Goal: Information Seeking & Learning: Understand process/instructions

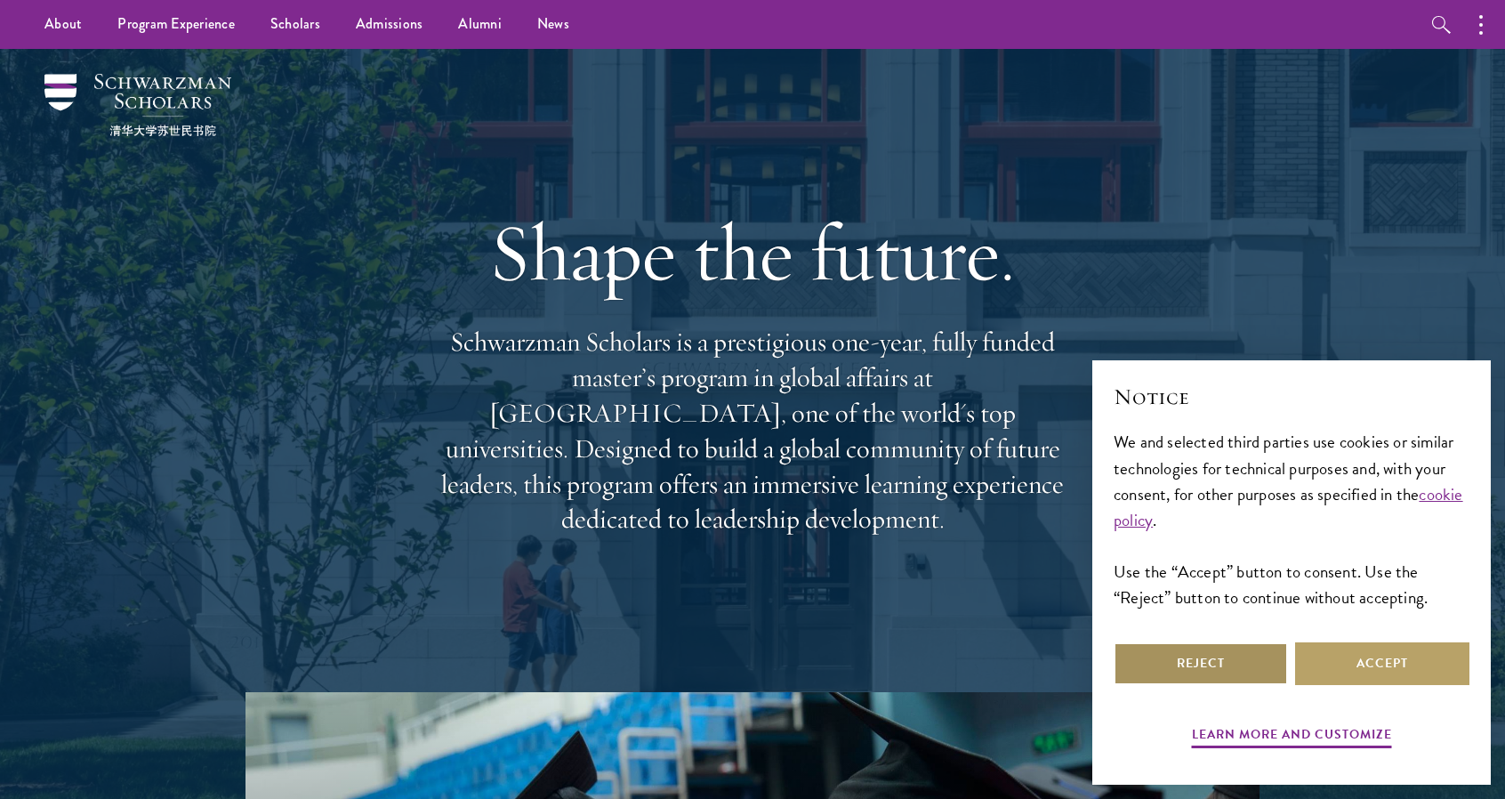
click at [1240, 679] on button "Reject" at bounding box center [1201, 663] width 174 height 43
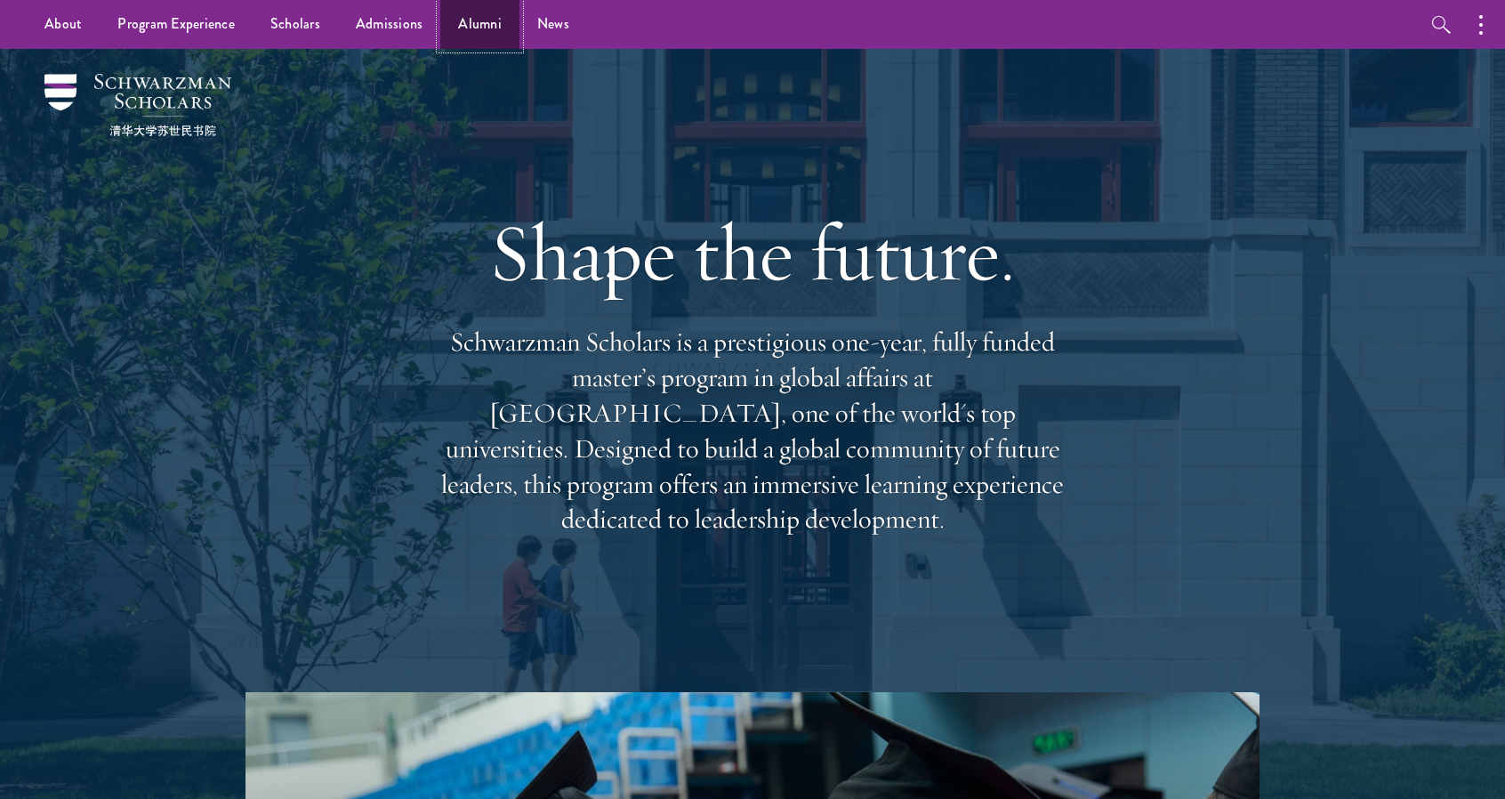
click at [466, 21] on link "Alumni" at bounding box center [479, 24] width 79 height 49
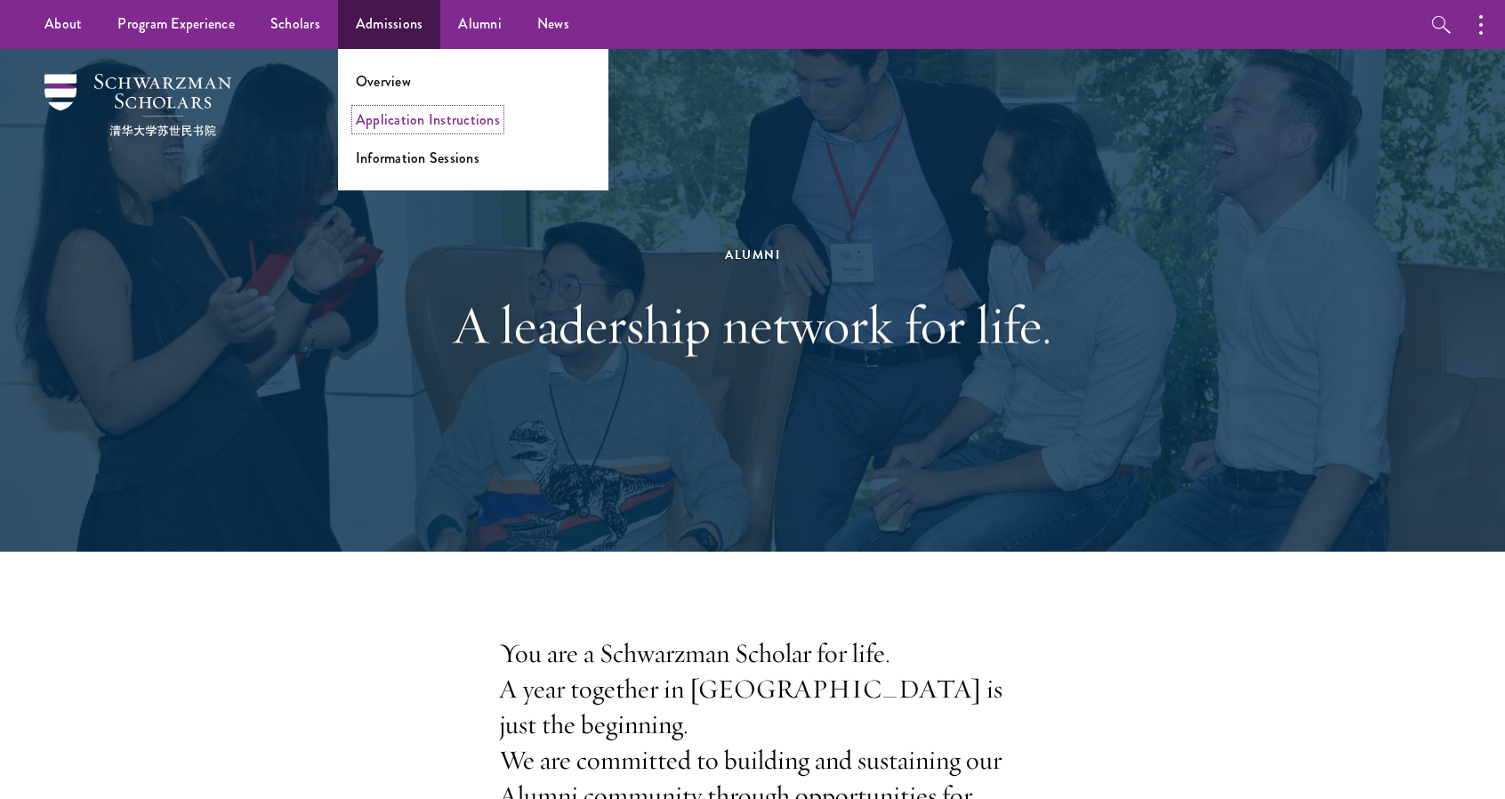
click at [400, 117] on link "Application Instructions" at bounding box center [428, 119] width 144 height 20
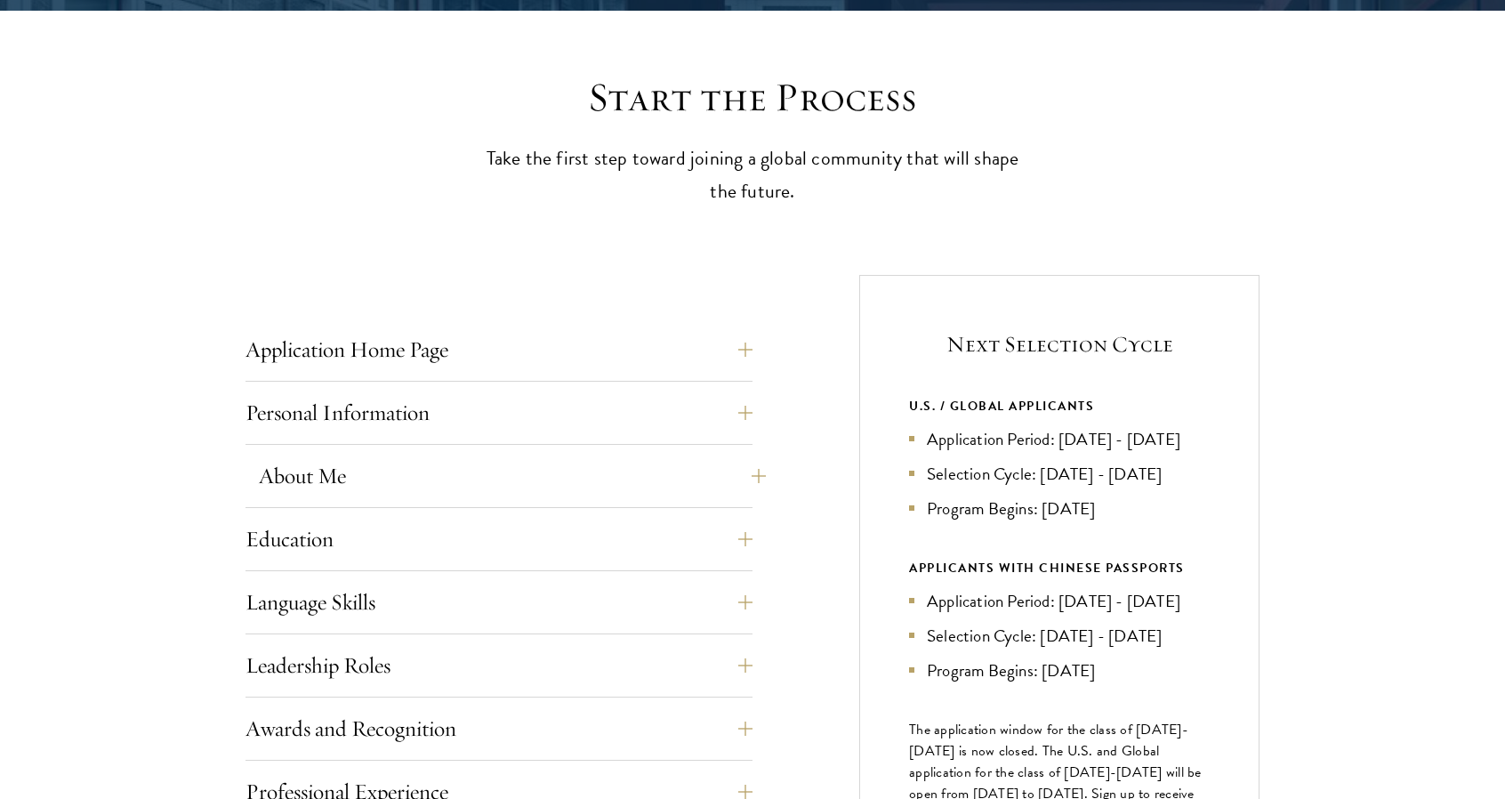
scroll to position [623, 0]
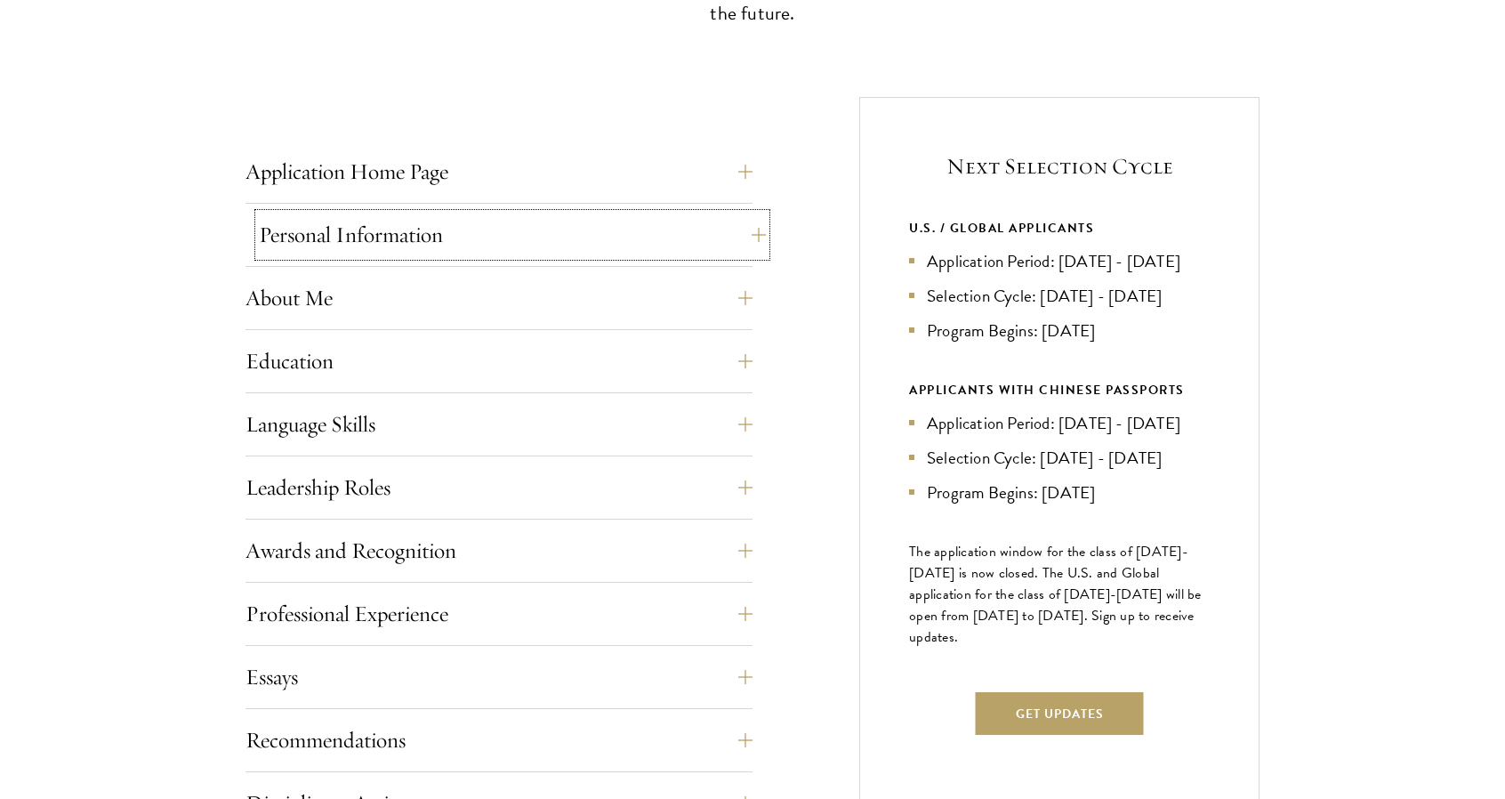
click at [518, 233] on button "Personal Information" at bounding box center [512, 234] width 507 height 43
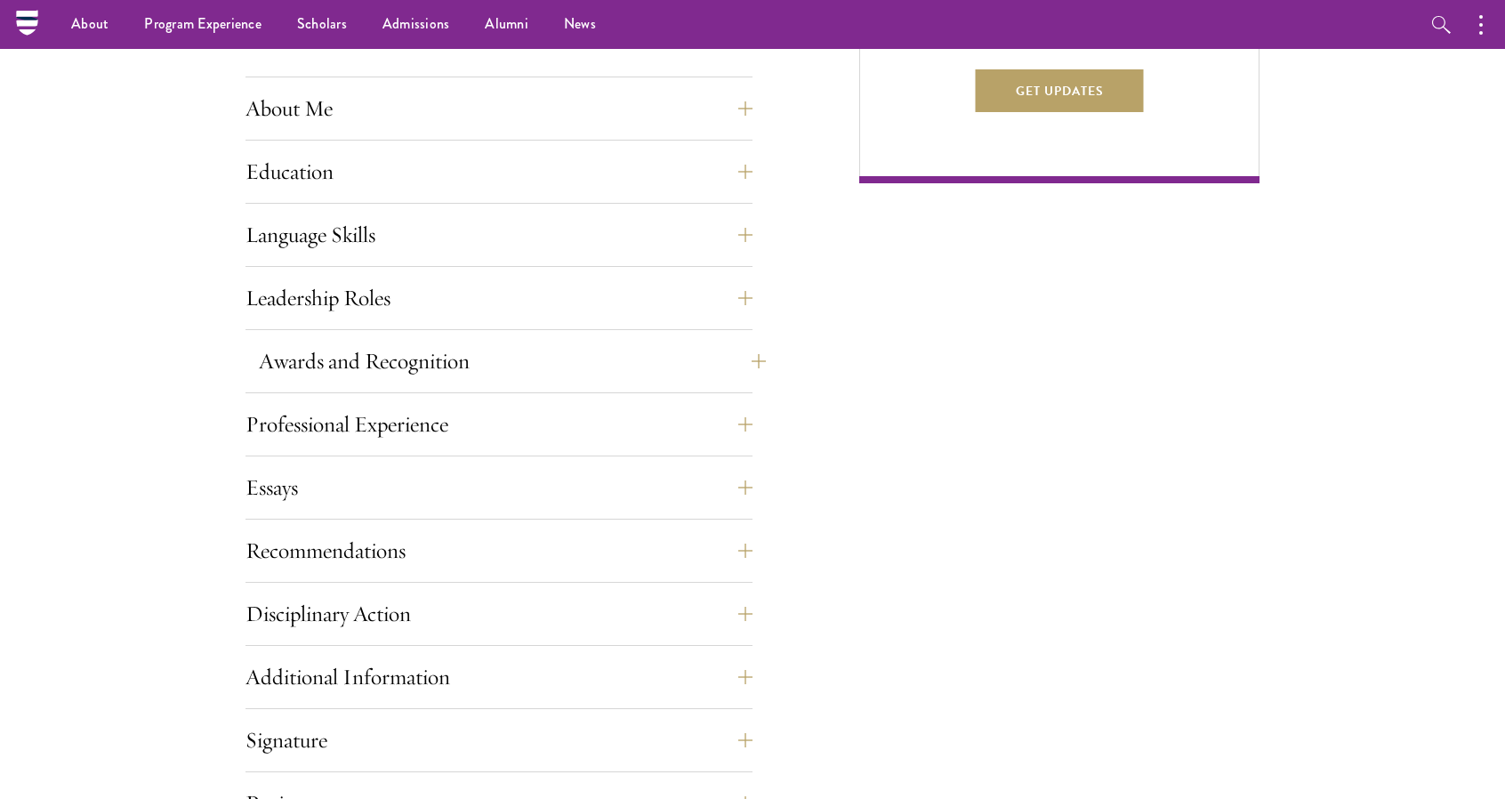
scroll to position [1156, 0]
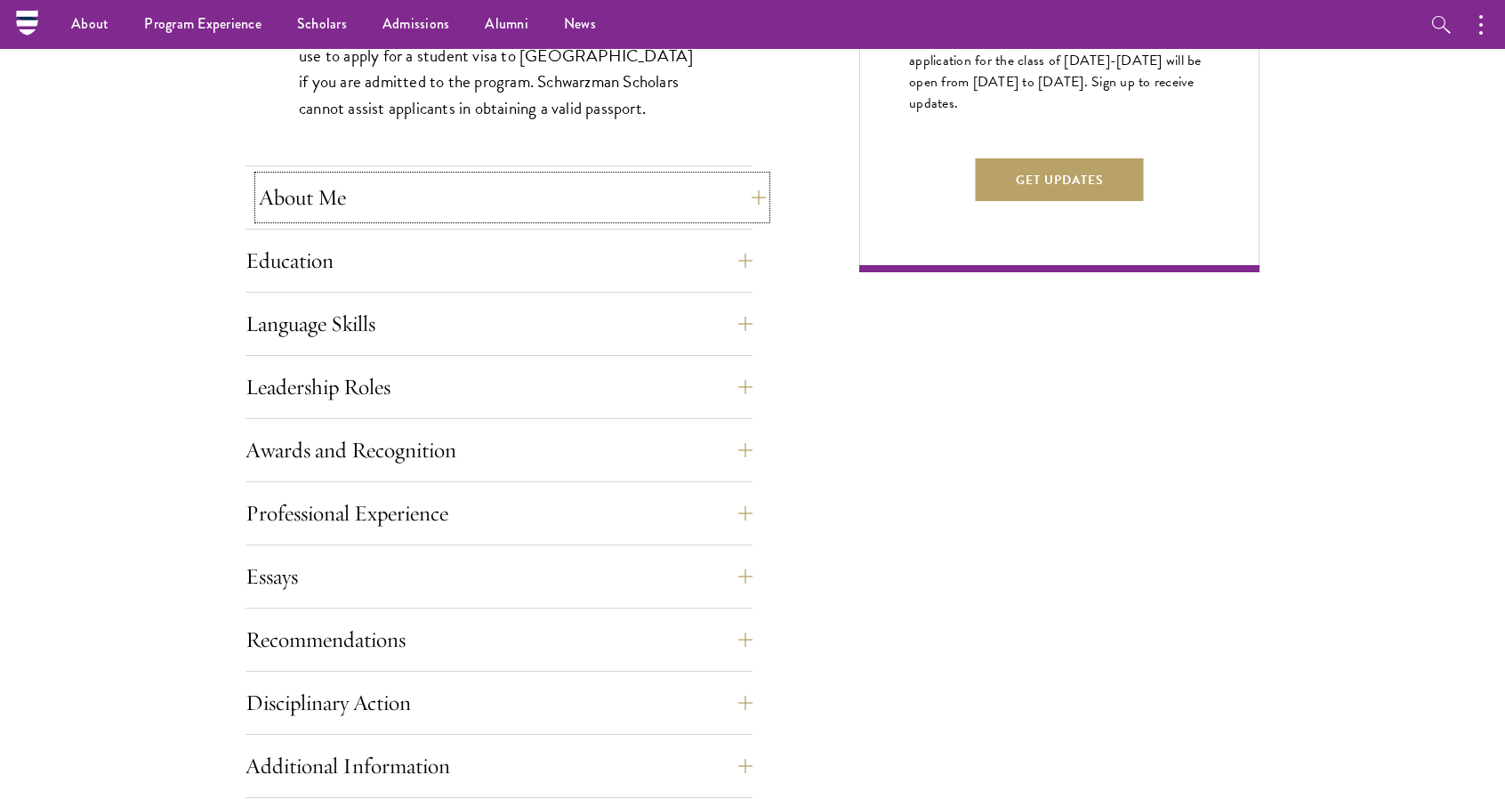
click at [444, 189] on button "About Me" at bounding box center [512, 197] width 507 height 43
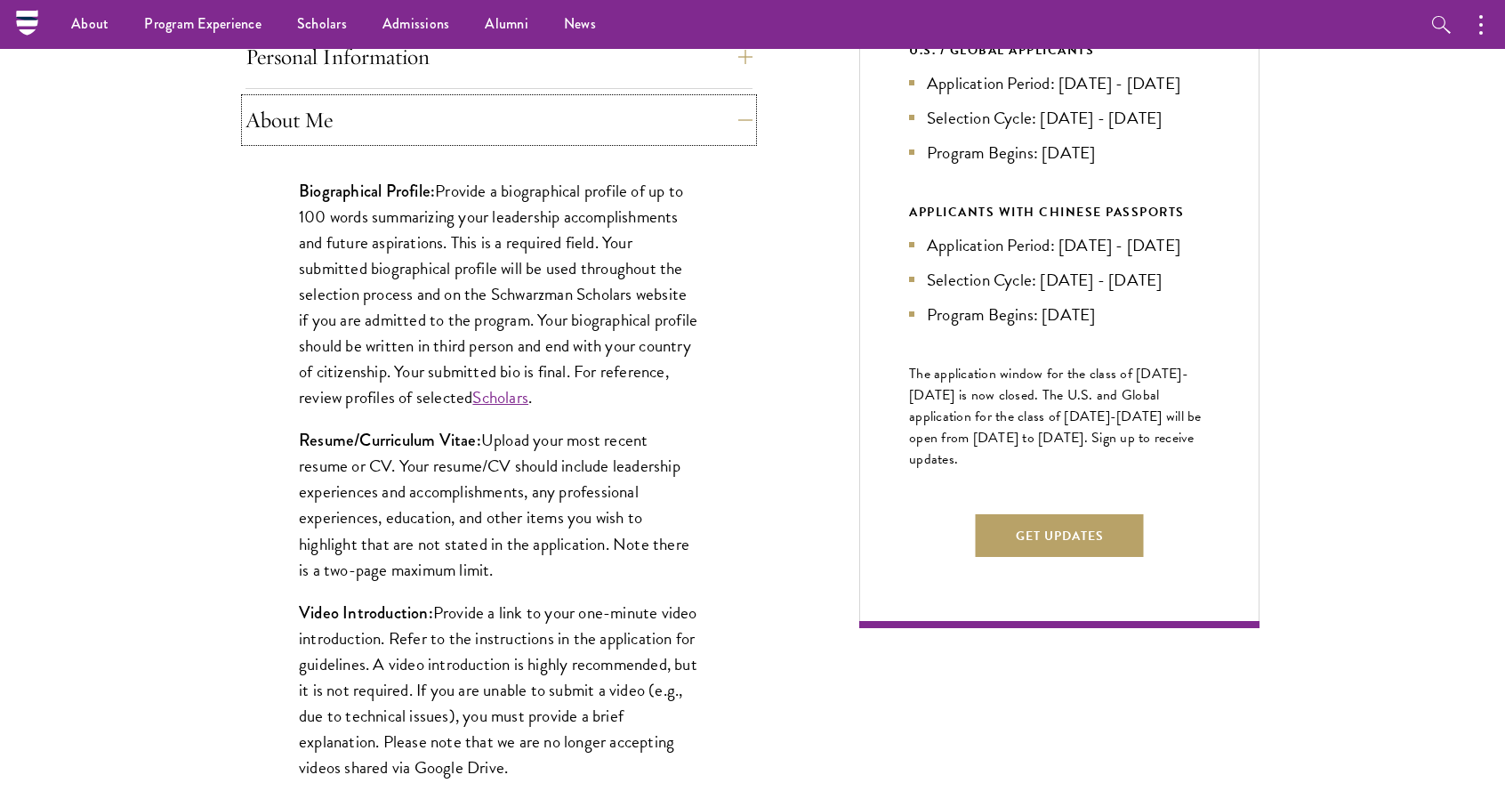
scroll to position [534, 0]
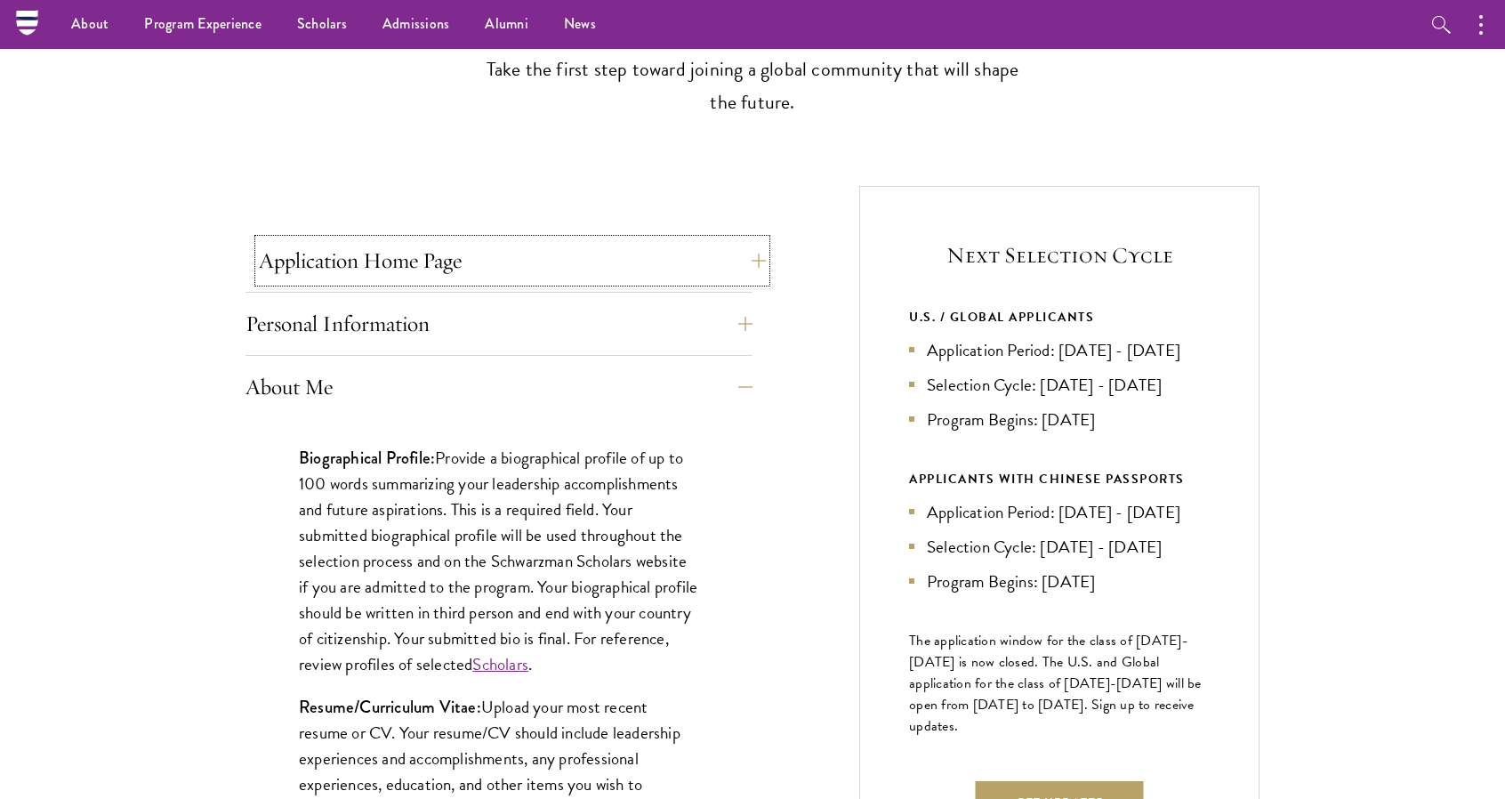
click at [397, 275] on button "Application Home Page" at bounding box center [512, 260] width 507 height 43
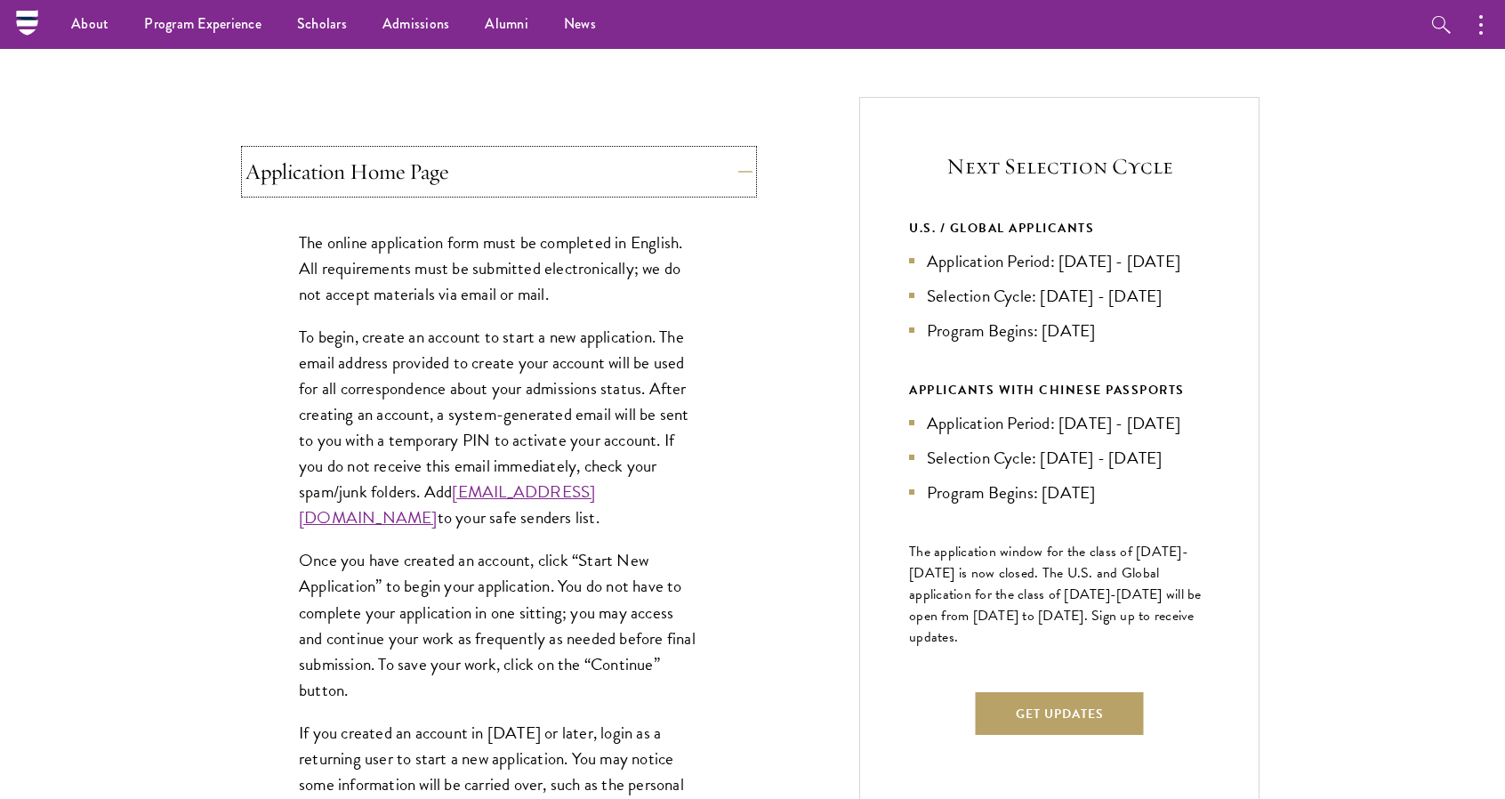
scroll to position [178, 0]
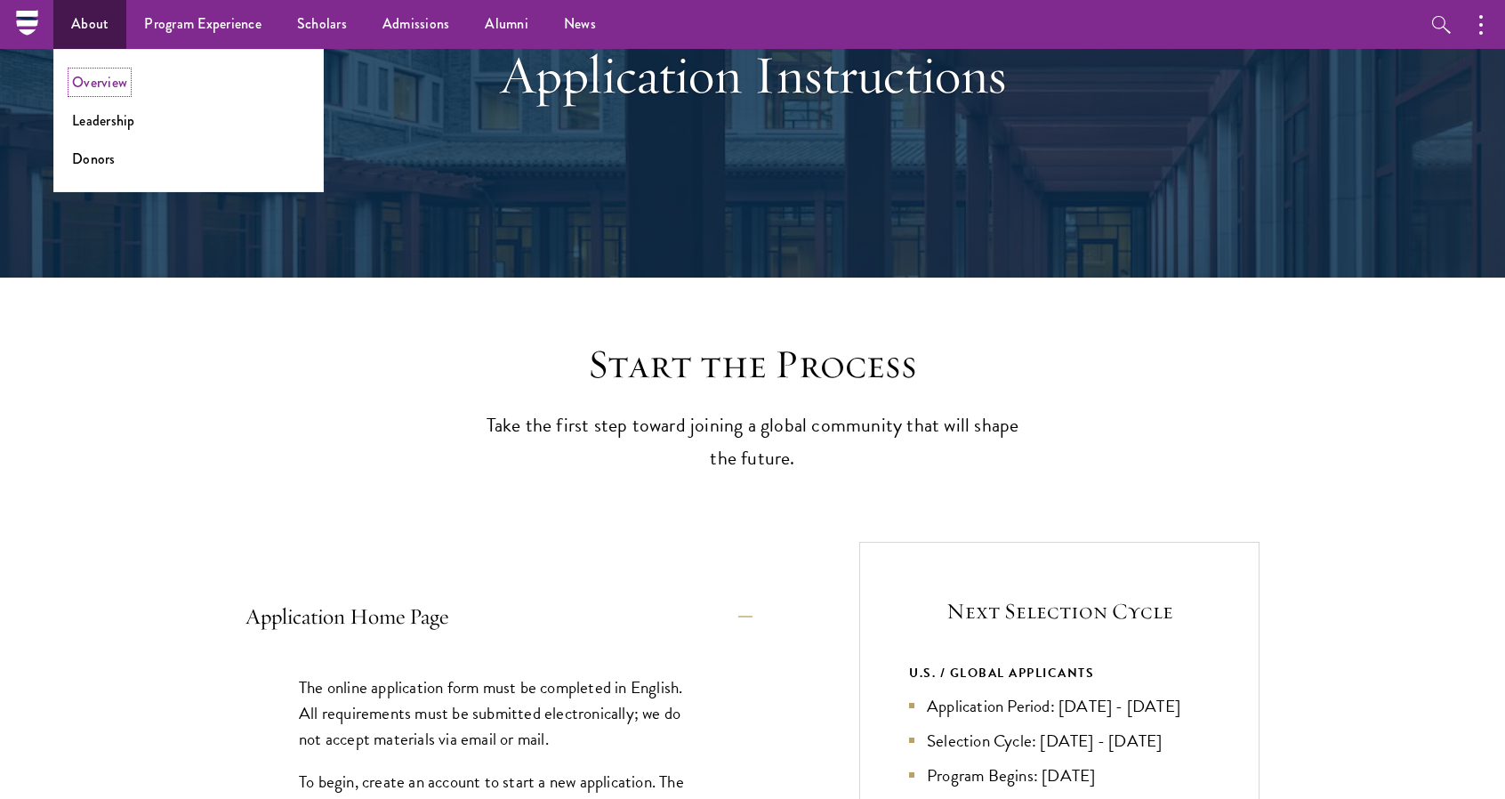
click at [93, 72] on link "Overview" at bounding box center [99, 82] width 55 height 20
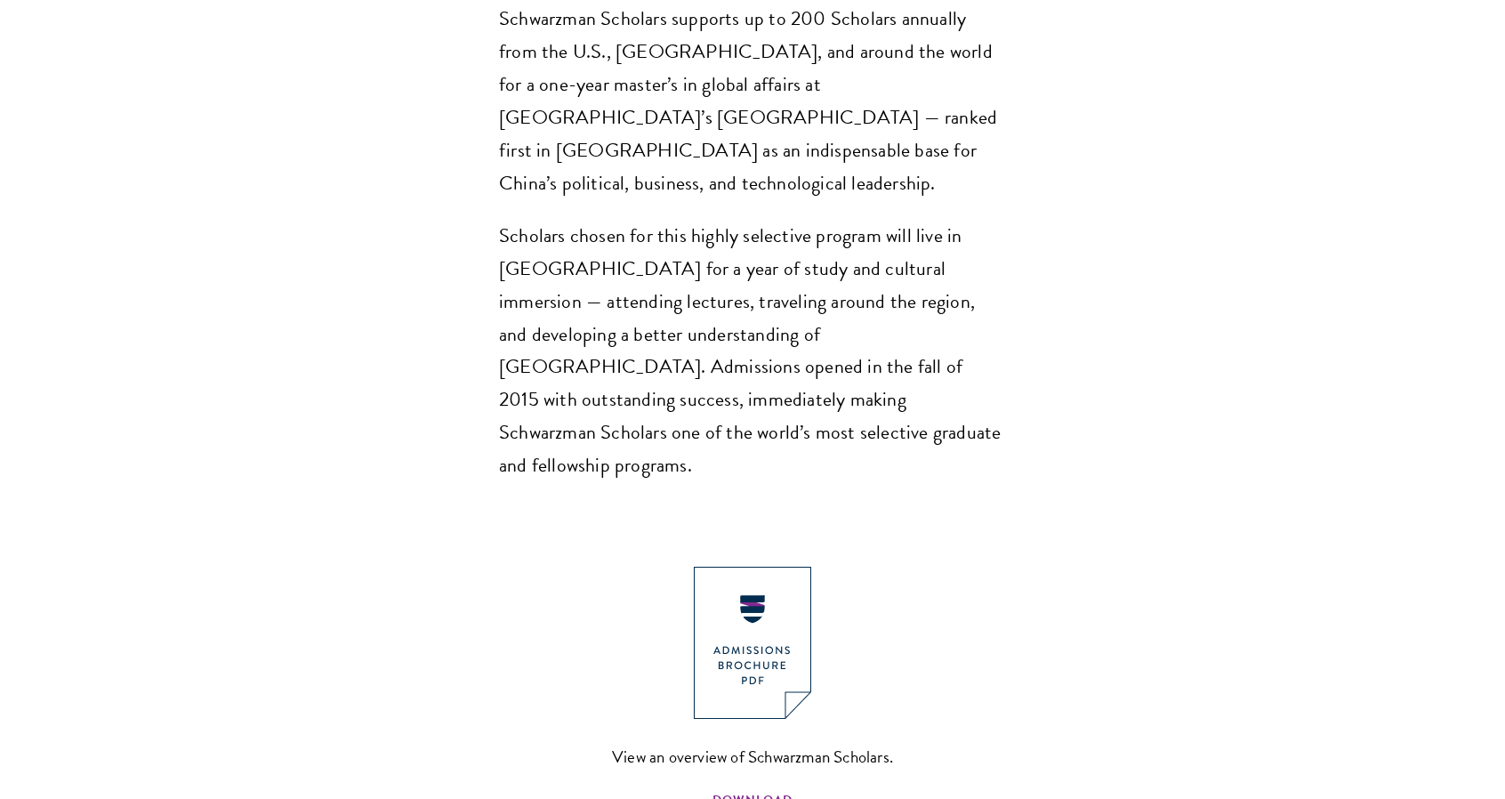
scroll to position [1779, 0]
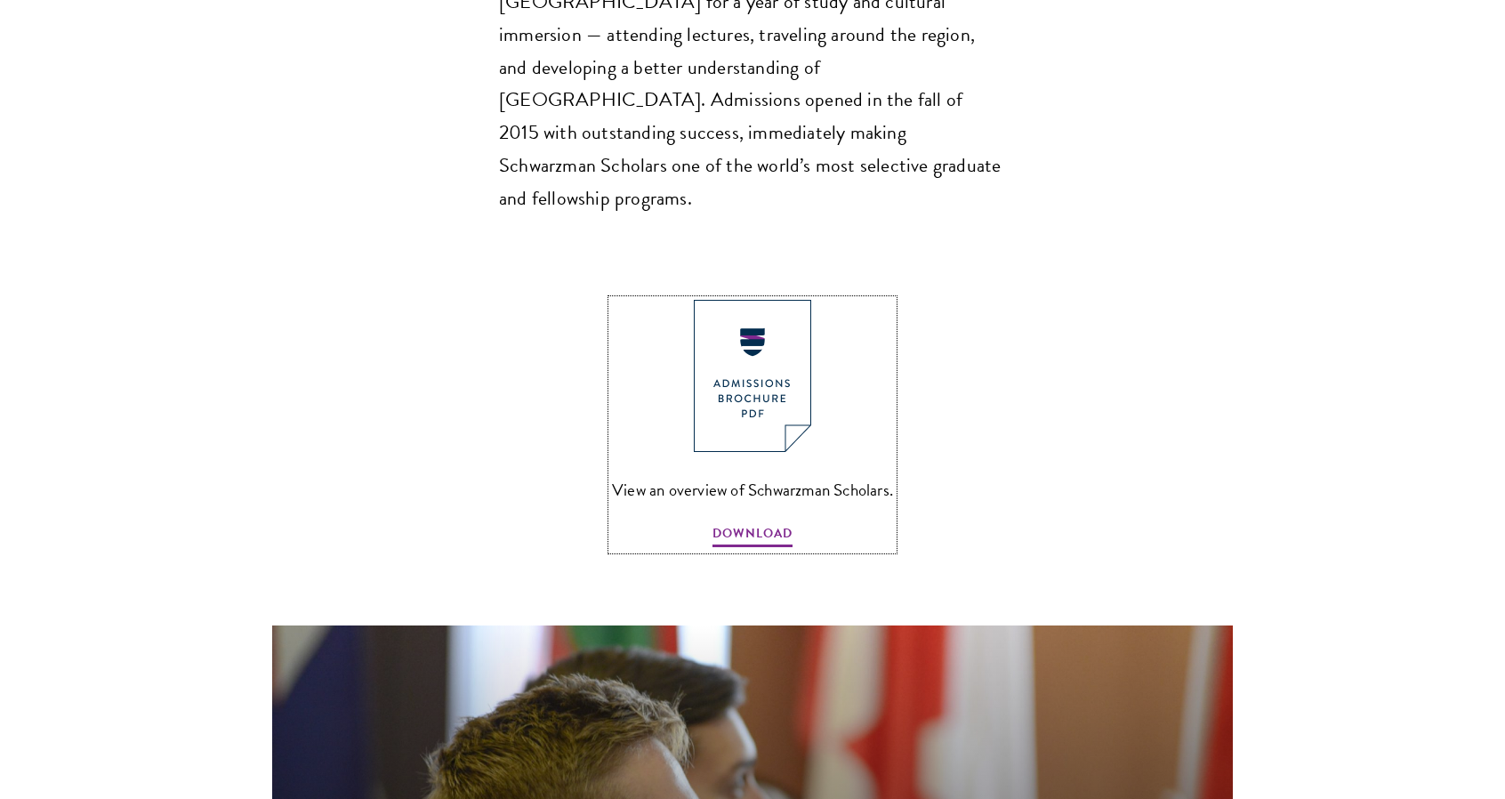
click at [767, 300] on img at bounding box center [752, 376] width 117 height 152
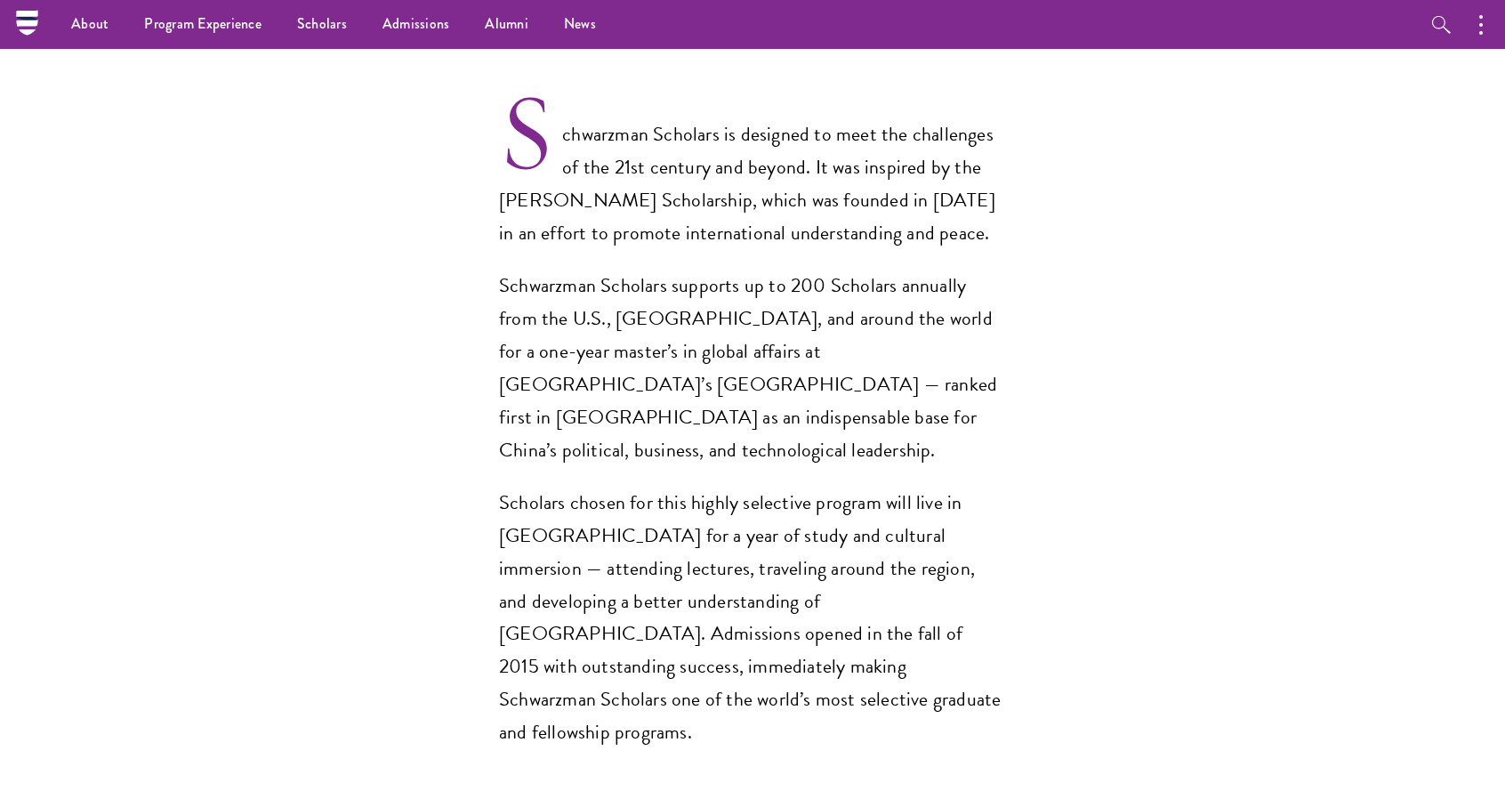
scroll to position [712, 0]
